Goal: Find specific page/section: Find specific page/section

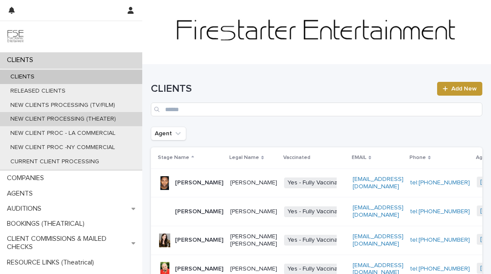
click at [28, 120] on p "NEW CLIENT PROCESSING (THEATER)" at bounding box center [62, 119] width 119 height 7
